Goal: Task Accomplishment & Management: Complete application form

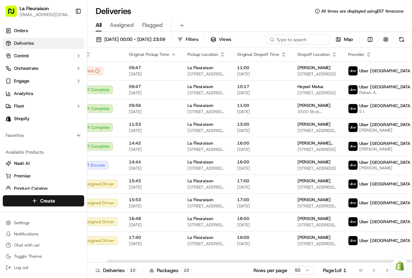
scroll to position [0, 21]
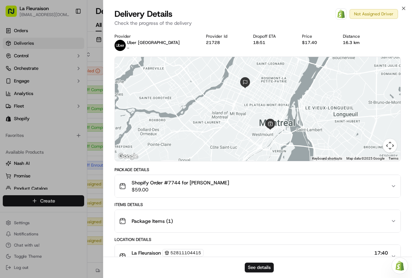
click at [264, 264] on button "See details" at bounding box center [259, 268] width 29 height 10
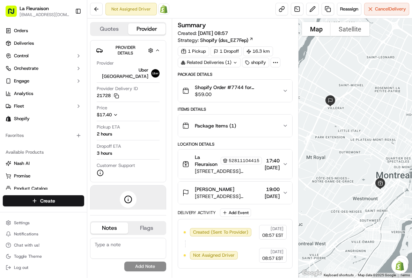
click at [378, 6] on span "Cancel Delivery" at bounding box center [390, 9] width 31 height 6
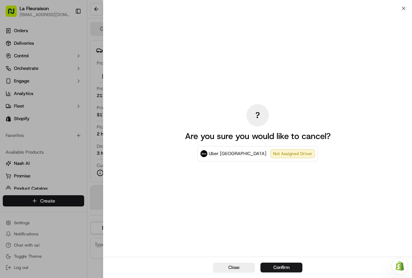
click at [285, 260] on div "Close Confirm" at bounding box center [257, 267] width 309 height 21
click at [285, 266] on button "Confirm" at bounding box center [281, 268] width 42 height 10
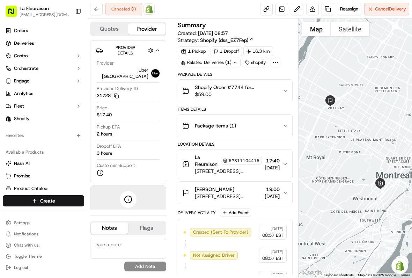
click at [350, 7] on span "Reassign" at bounding box center [349, 9] width 18 height 6
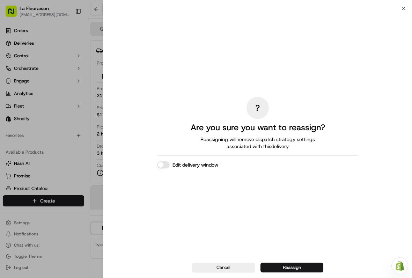
click at [220, 265] on button "Cancel" at bounding box center [223, 268] width 63 height 10
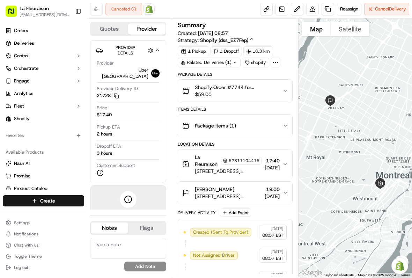
click at [348, 7] on span "Reassign" at bounding box center [349, 9] width 18 height 6
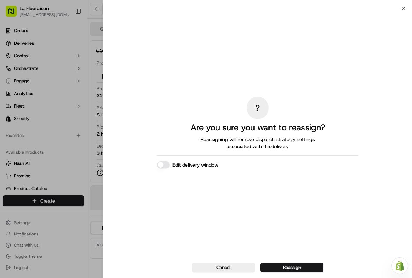
click at [163, 162] on button "Edit delivery window" at bounding box center [163, 164] width 13 height 7
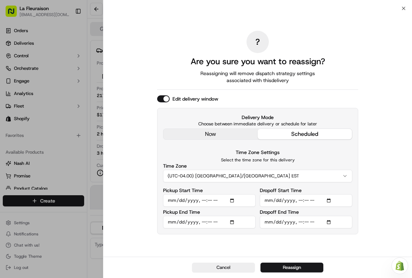
click at [237, 199] on input "Pickup Start Time" at bounding box center [209, 200] width 93 height 13
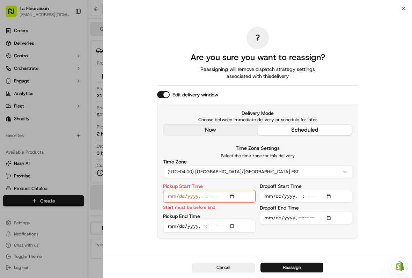
type input "2025-09-17T16:40"
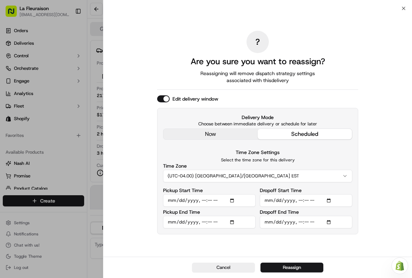
click at [245, 226] on input "Pickup End Time" at bounding box center [209, 222] width 93 height 13
type input "2025-09-17T17:40"
click at [298, 202] on input "Dropoff Start Time" at bounding box center [306, 200] width 93 height 13
type input "2025-09-17T17:00"
click at [329, 221] on input "Dropoff End Time" at bounding box center [306, 222] width 93 height 13
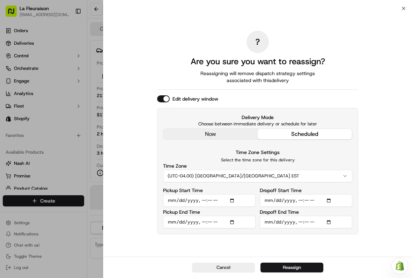
type input "2025-09-17T18:00"
click at [299, 271] on button "Reassign" at bounding box center [291, 268] width 63 height 10
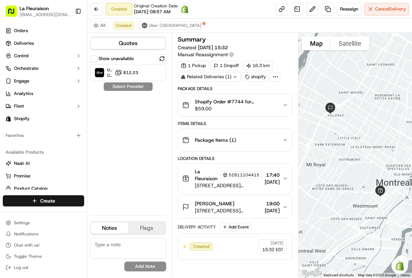
click at [353, 6] on span "Reassign" at bounding box center [349, 9] width 18 height 6
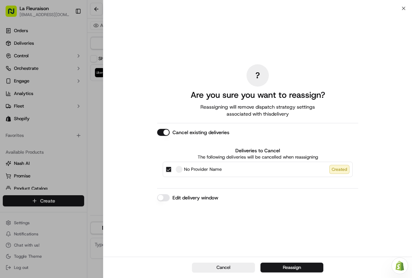
click at [168, 197] on button "Edit delivery window" at bounding box center [163, 197] width 13 height 7
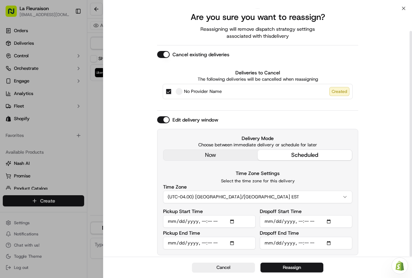
scroll to position [25, 0]
click at [91, 221] on div at bounding box center [206, 139] width 412 height 278
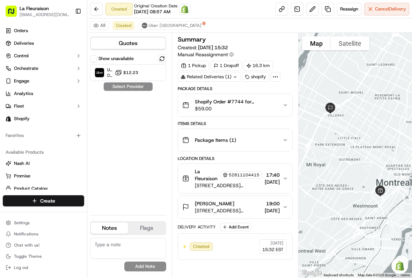
click at [130, 71] on span "$12.23" at bounding box center [130, 73] width 15 height 6
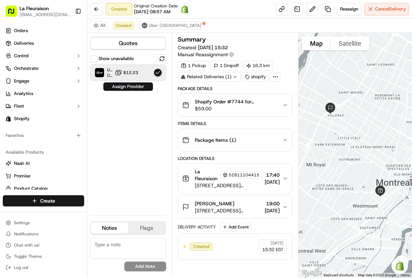
click at [133, 88] on button "Assign Provider" at bounding box center [128, 86] width 50 height 8
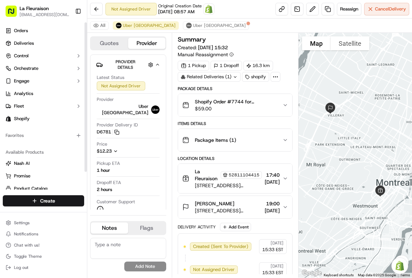
click at [43, 43] on link "Deliveries" at bounding box center [43, 43] width 81 height 11
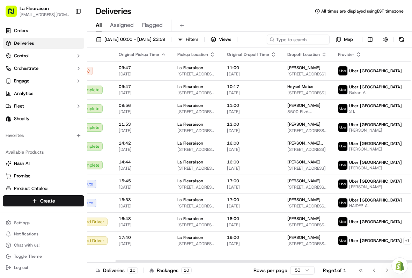
scroll to position [0, 30]
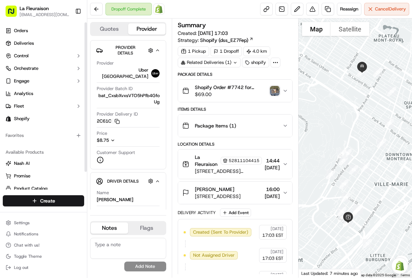
click at [54, 40] on link "Deliveries" at bounding box center [43, 43] width 81 height 11
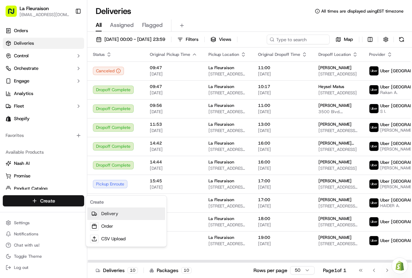
click at [118, 214] on link "Delivery" at bounding box center [126, 213] width 78 height 13
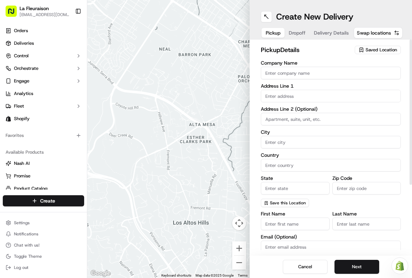
click at [382, 51] on span "Saved Location" at bounding box center [381, 50] width 31 height 6
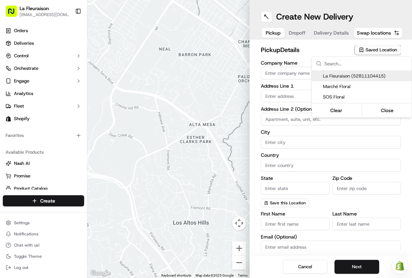
click at [358, 76] on span "La Fleuraison (52811104415)" at bounding box center [366, 76] width 86 height 6
type input "La Fleuraison"
type input "[GEOGRAPHIC_DATA]"
type input "CA"
type input "QC"
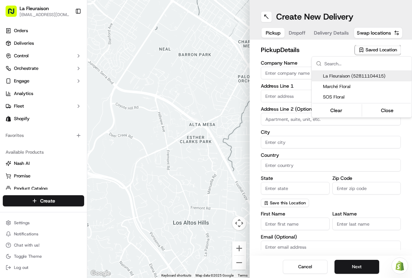
type input "H3H 1M4"
type input "[PHONE_NUMBER]"
type textarea "La Fleuraison"
type input "1970 [GEOGRAPHIC_DATA][PERSON_NAME]"
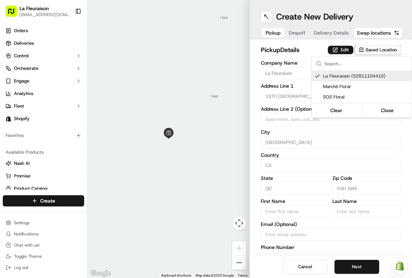
click at [387, 110] on button "Close" at bounding box center [387, 110] width 48 height 10
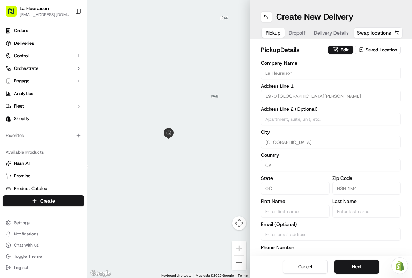
click at [362, 262] on button "Next" at bounding box center [357, 267] width 45 height 14
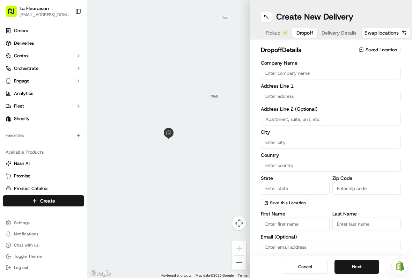
click at [357, 264] on button "Next" at bounding box center [357, 267] width 45 height 14
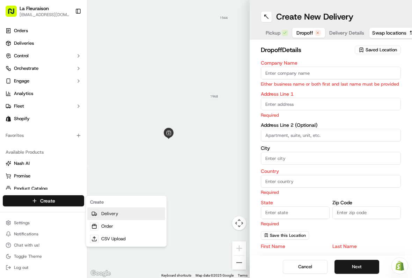
click at [112, 212] on link "Delivery" at bounding box center [126, 213] width 78 height 13
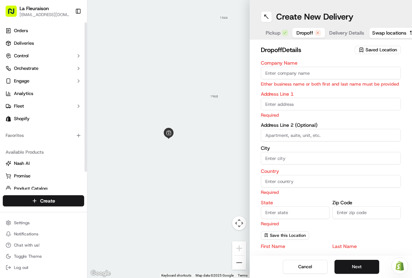
click at [40, 44] on link "Deliveries" at bounding box center [43, 43] width 81 height 11
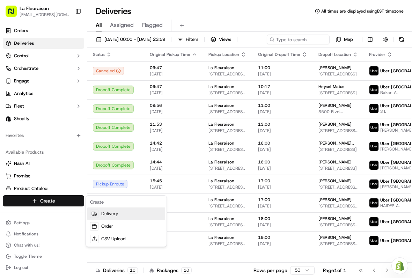
click at [116, 218] on link "Delivery" at bounding box center [126, 213] width 78 height 13
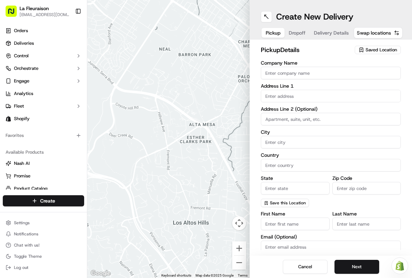
click at [383, 49] on span "Saved Location" at bounding box center [381, 50] width 31 height 6
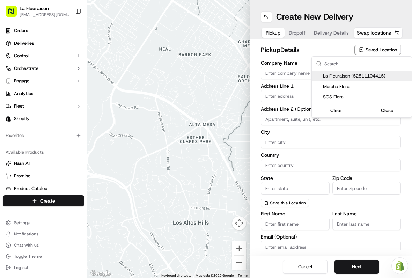
click at [385, 75] on span "La Fleuraison (52811104415)" at bounding box center [366, 76] width 86 height 6
type input "La Fleuraison"
type input "[GEOGRAPHIC_DATA]"
type input "CA"
type input "QC"
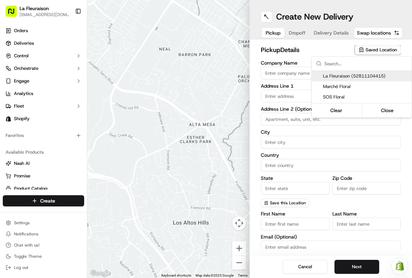
type input "H3H 1M4"
type input "[PHONE_NUMBER]"
type textarea "La Fleuraison"
type input "1970 [GEOGRAPHIC_DATA][PERSON_NAME]"
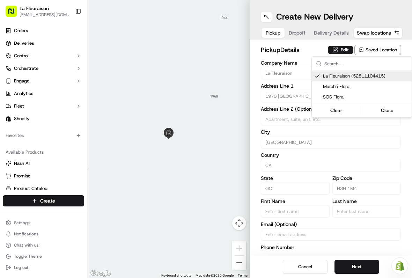
click at [393, 111] on button "Close" at bounding box center [387, 110] width 48 height 10
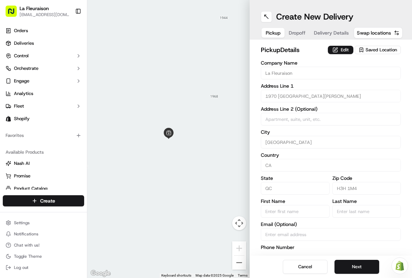
click at [360, 266] on button "Next" at bounding box center [357, 267] width 45 height 14
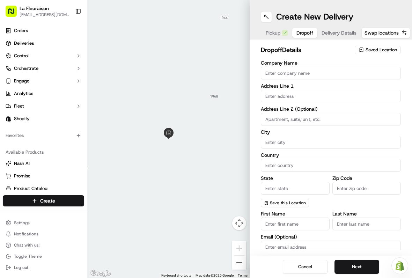
click at [310, 95] on input "text" at bounding box center [331, 96] width 140 height 13
click at [310, 94] on input "text" at bounding box center [331, 96] width 140 height 13
click at [293, 95] on input "text" at bounding box center [331, 96] width 140 height 13
click at [307, 93] on input "text" at bounding box center [331, 96] width 140 height 13
click at [324, 93] on input "text" at bounding box center [331, 96] width 140 height 13
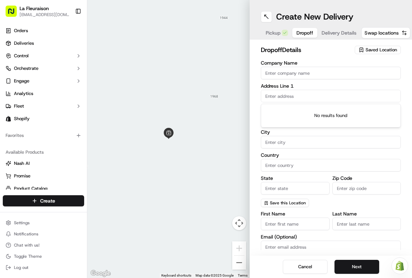
click at [314, 96] on input "text" at bounding box center [331, 96] width 140 height 13
click at [352, 84] on label "Address Line 1" at bounding box center [331, 85] width 140 height 5
click at [403, 38] on button "Swap locations" at bounding box center [385, 32] width 49 height 11
type input "La Fleuraison"
type input "1970 [GEOGRAPHIC_DATA][PERSON_NAME]"
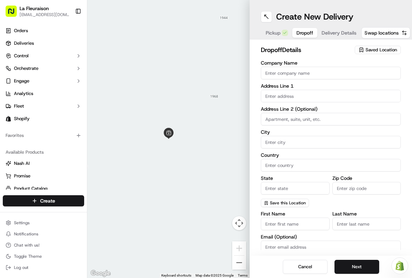
type input "[GEOGRAPHIC_DATA]"
type input "CA"
type input "QC"
type input "H3H 1M4"
type input "[PHONE_NUMBER]"
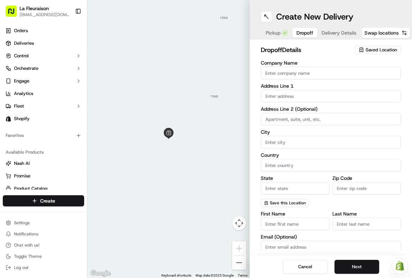
type textarea "La Fleuraison"
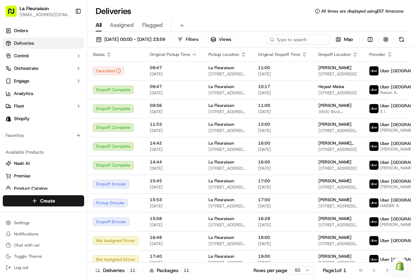
click at [74, 189] on link "Product Catalog" at bounding box center [44, 188] width 76 height 6
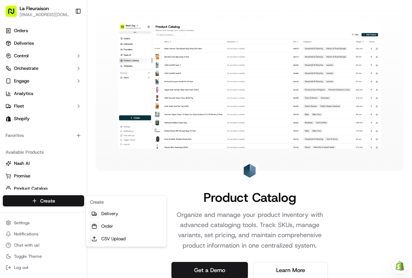
click at [68, 200] on html "La Fleuraison lafleuraison@gmail.com Toggle Sidebar Orders Deliveries Control O…" at bounding box center [206, 139] width 412 height 278
click at [120, 213] on div "Product Catalog Organize and manage your product inventory with advanced catalo…" at bounding box center [250, 139] width 308 height 279
click at [122, 214] on link "Delivery" at bounding box center [126, 213] width 78 height 13
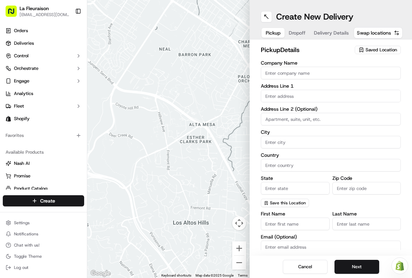
click at [286, 70] on input "Company Name" at bounding box center [331, 73] width 140 height 13
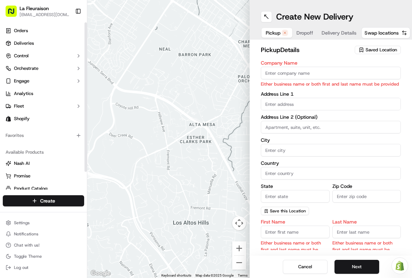
click at [47, 45] on link "Deliveries" at bounding box center [43, 43] width 81 height 11
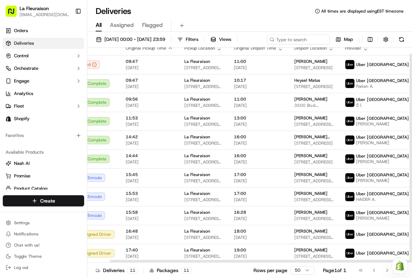
scroll to position [6, 24]
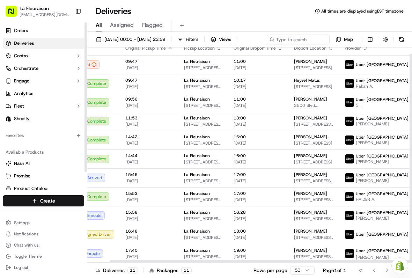
click at [0, 189] on div "Available Products Nash AI Promise Product Catalog Returns" at bounding box center [43, 177] width 87 height 66
